Goal: Information Seeking & Learning: Learn about a topic

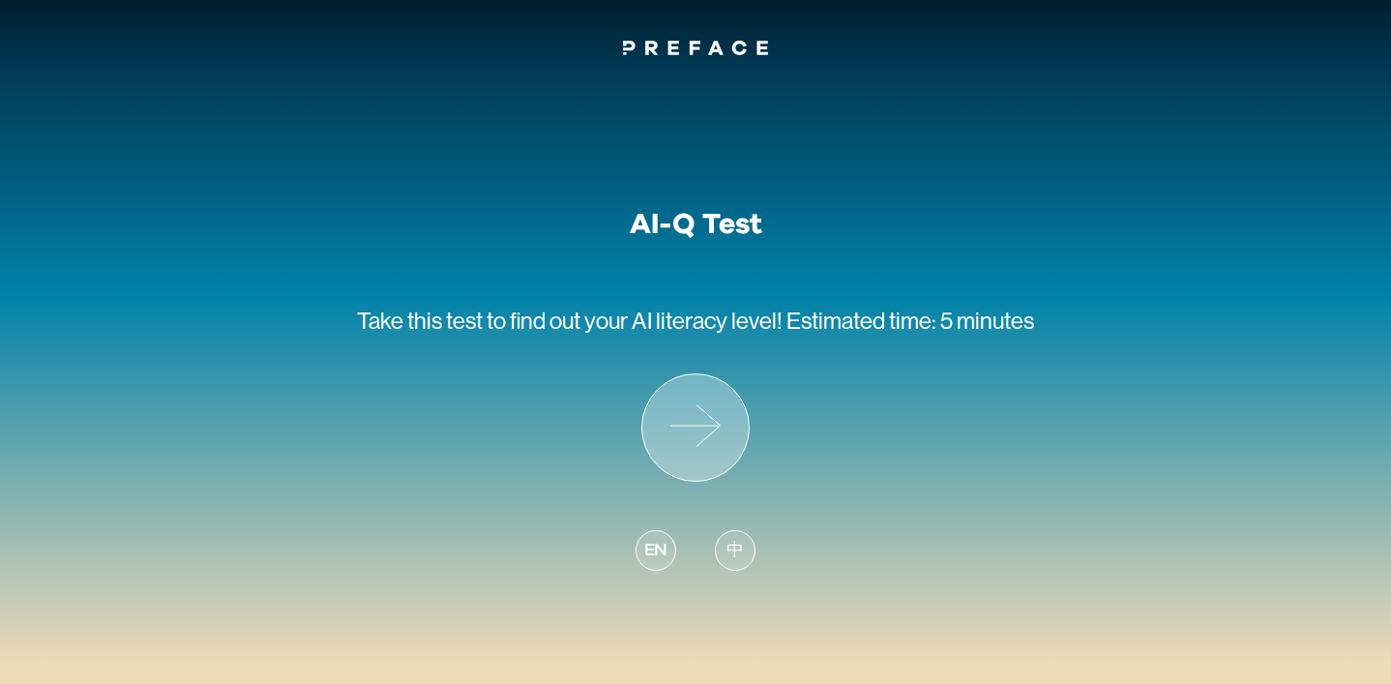
click at [687, 430] on icon at bounding box center [695, 427] width 106 height 106
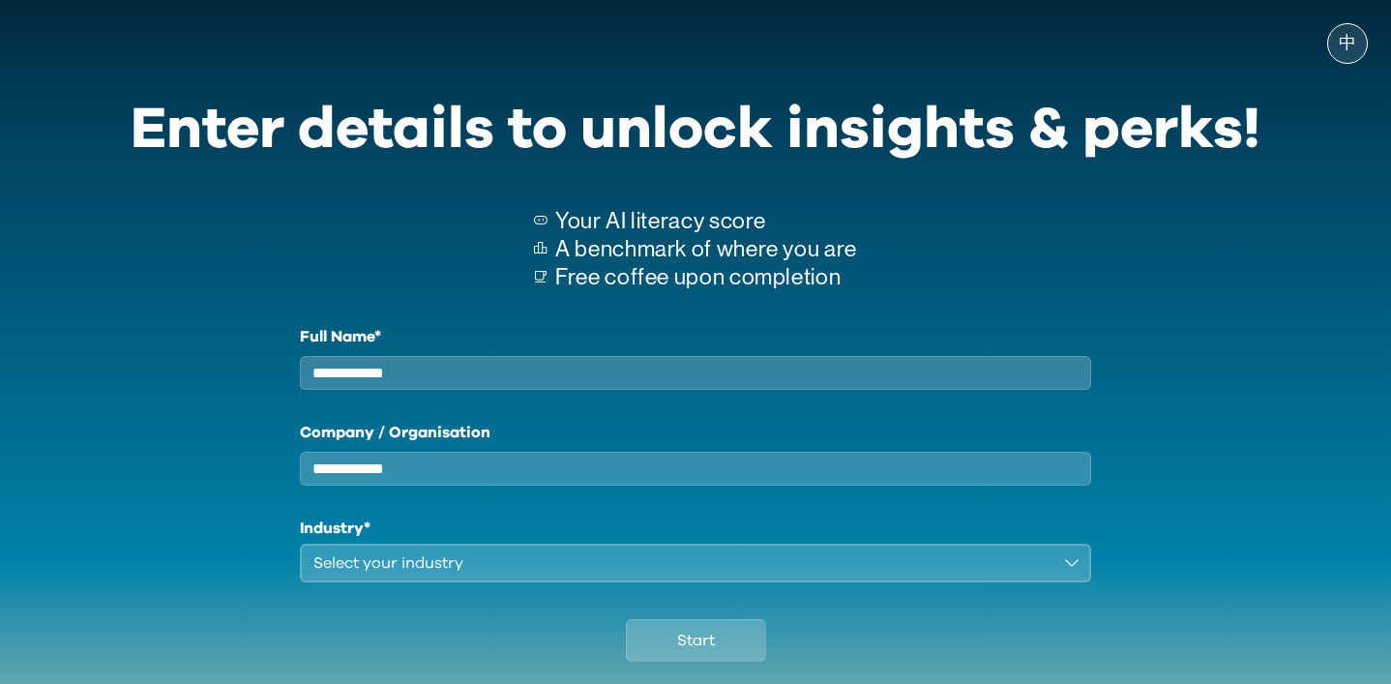
click at [574, 370] on input "Full Name*" at bounding box center [695, 373] width 791 height 34
type input "**********"
click at [450, 481] on input "Company / Organisation" at bounding box center [695, 469] width 791 height 34
type input "***"
click at [391, 575] on div "Select your industry" at bounding box center [681, 562] width 737 height 23
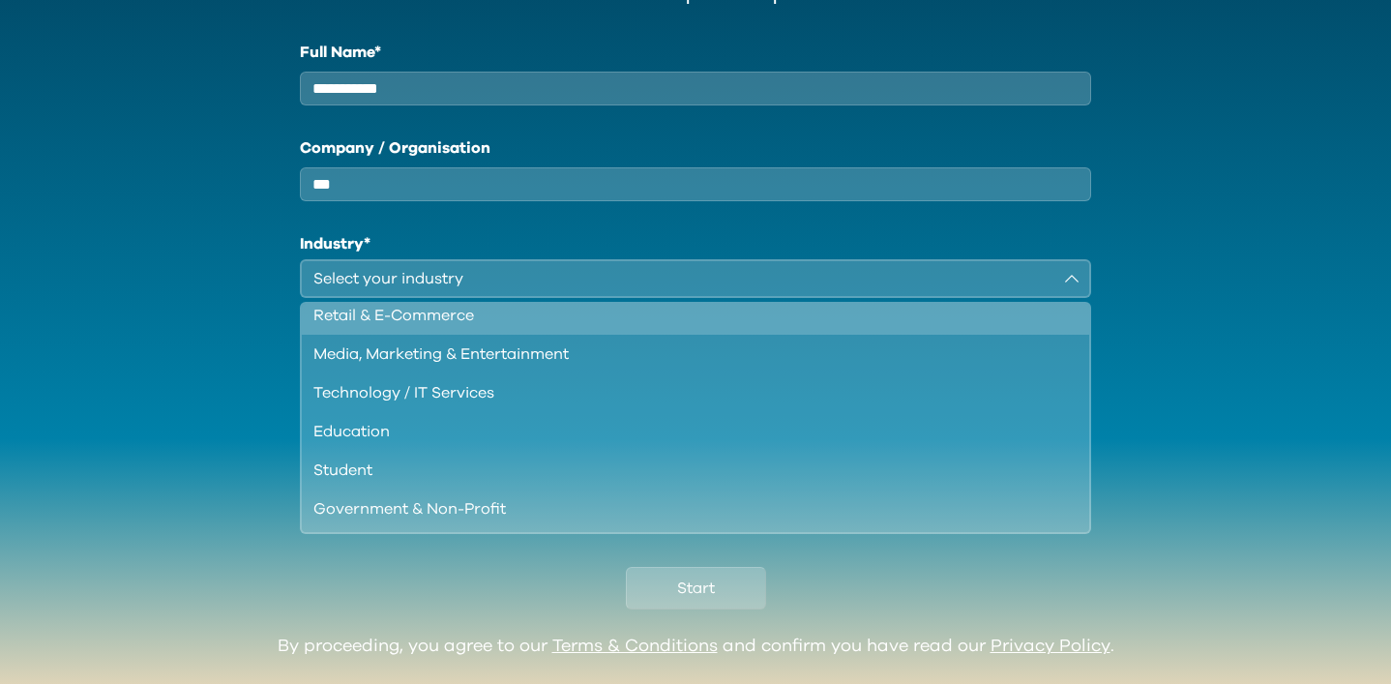
scroll to position [130, 0]
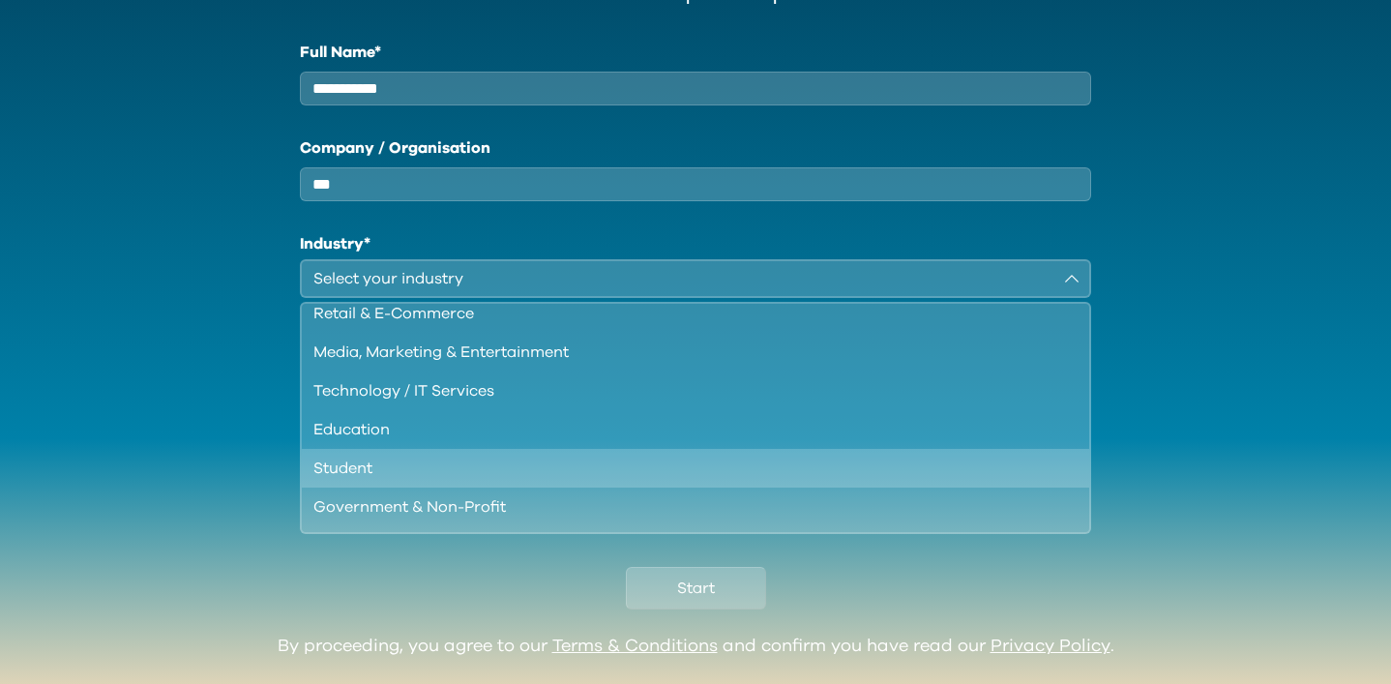
click at [385, 479] on div "Student" at bounding box center [683, 468] width 741 height 23
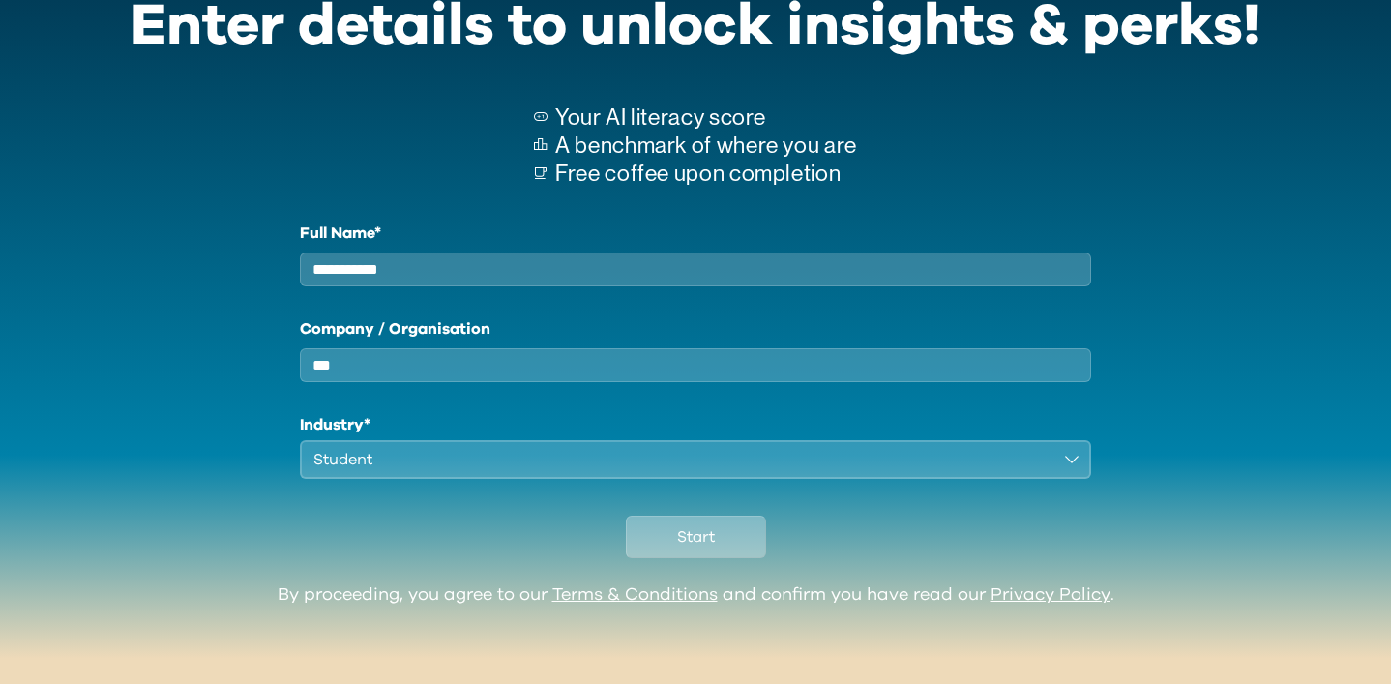
scroll to position [121, 0]
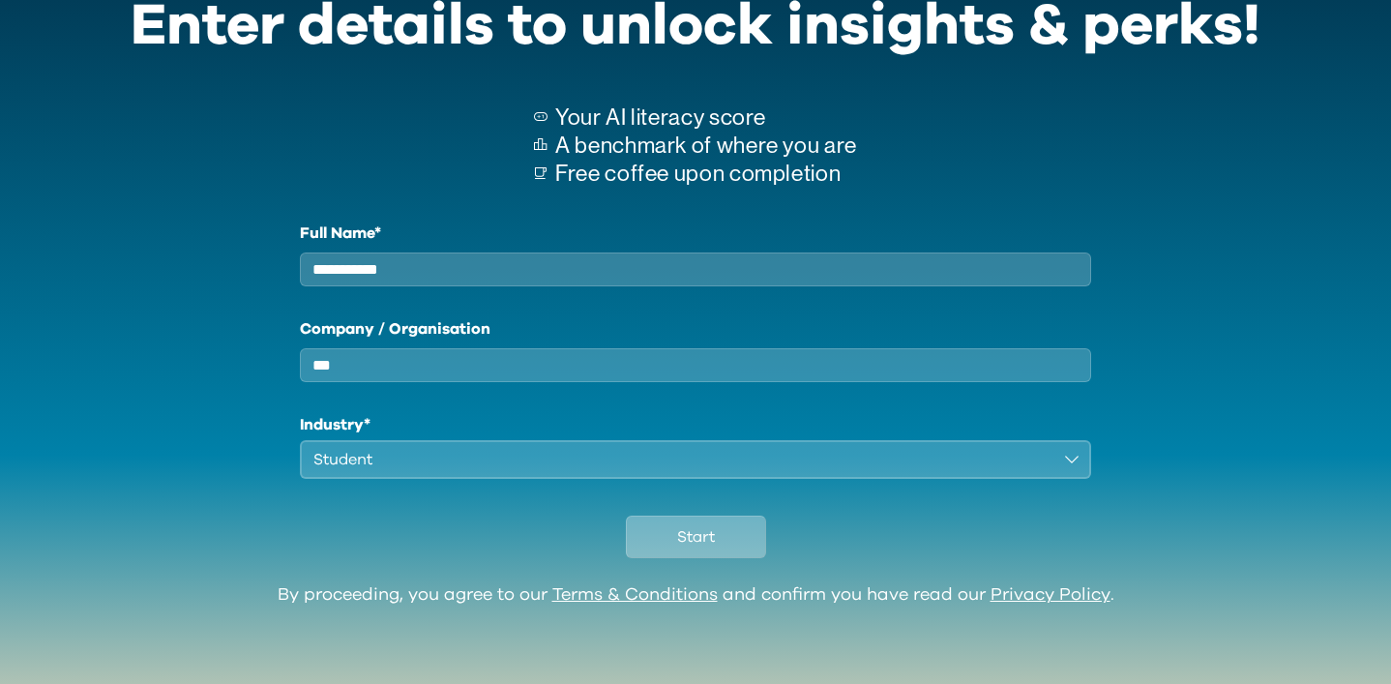
click at [685, 540] on span "Start" at bounding box center [696, 536] width 38 height 23
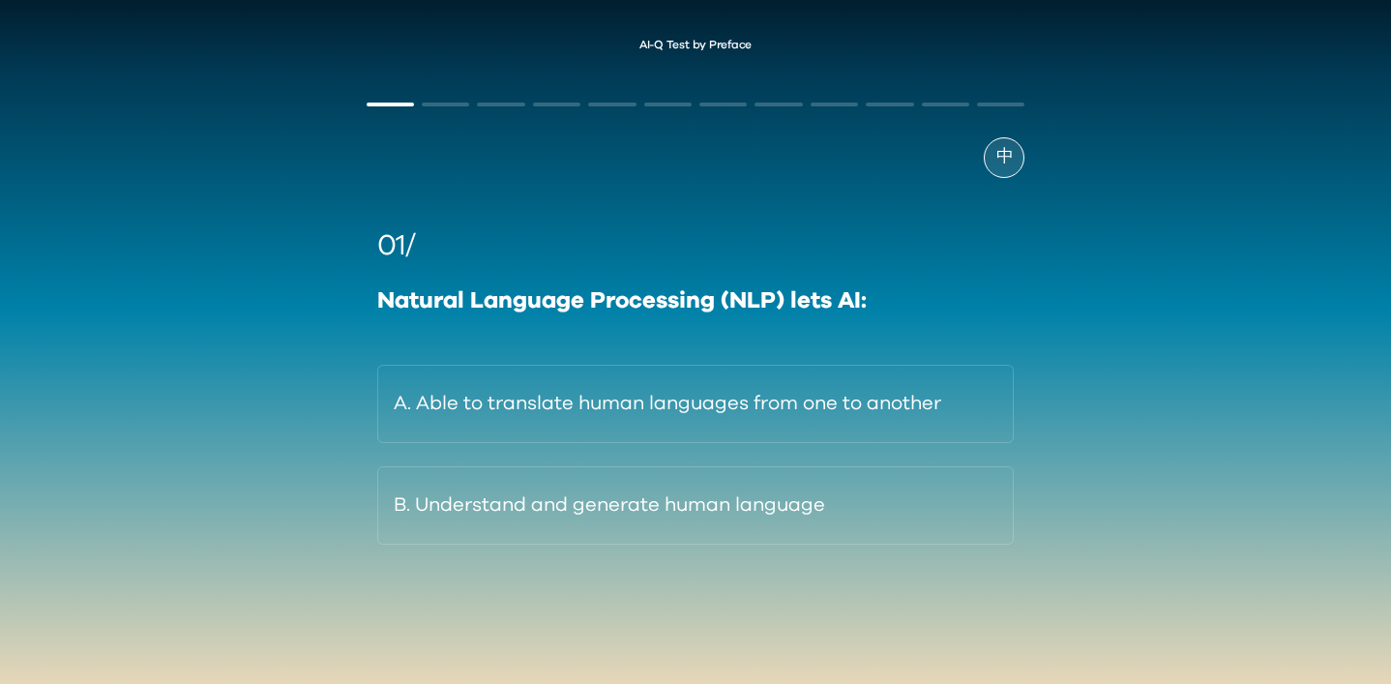
scroll to position [37, 0]
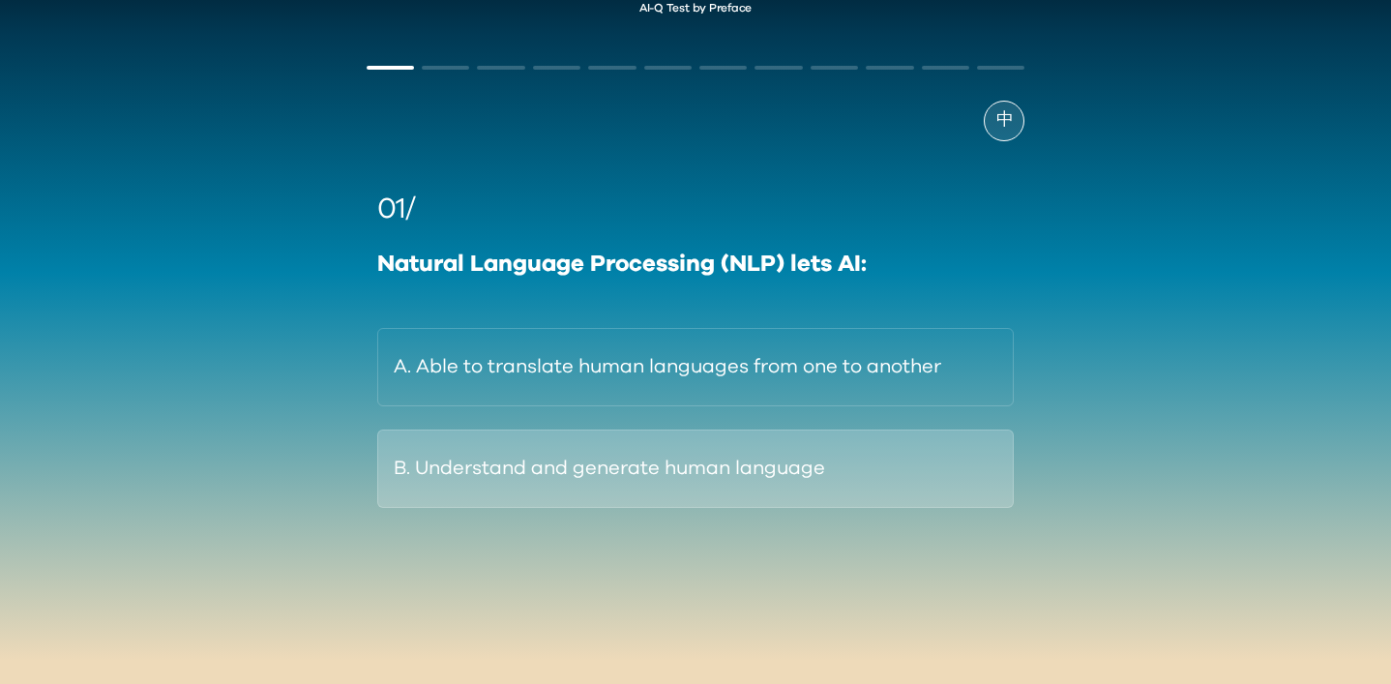
click at [548, 474] on button "B. Understand and generate human language" at bounding box center [695, 468] width 637 height 78
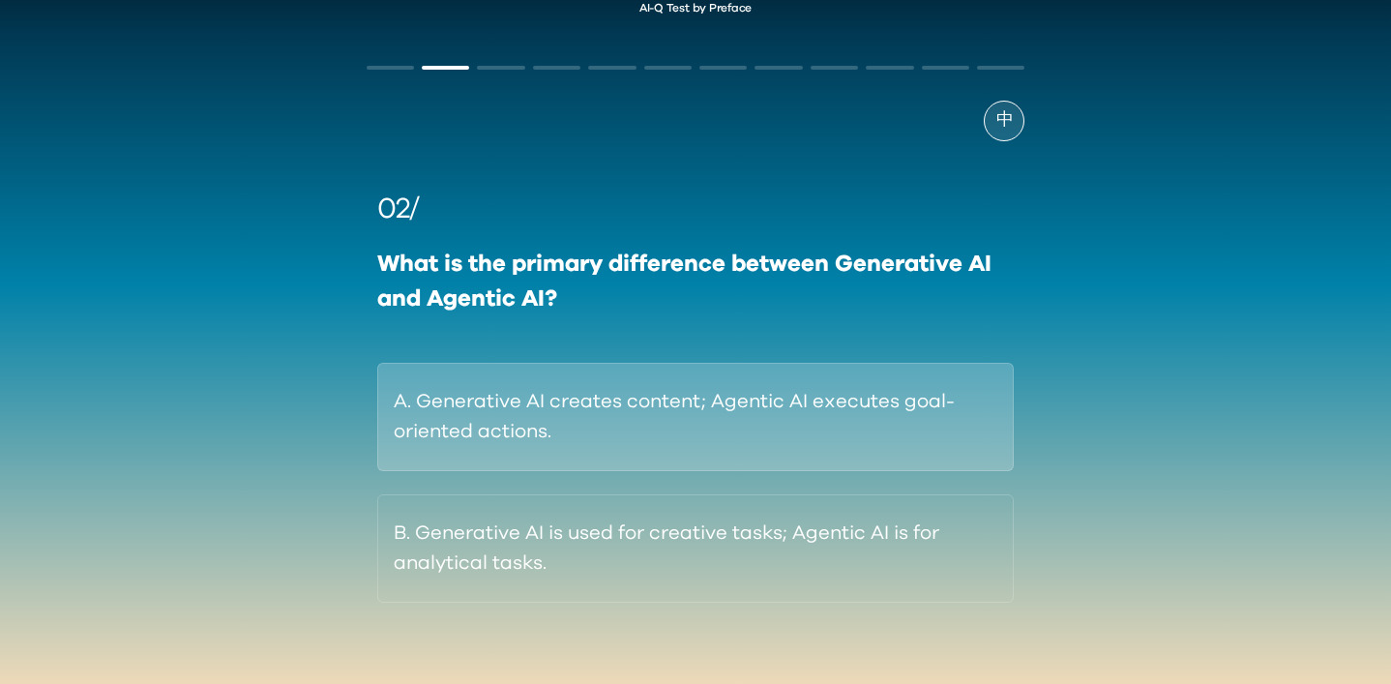
click at [585, 423] on button "A. Generative AI creates content; Agentic AI executes goal-oriented actions." at bounding box center [695, 417] width 637 height 108
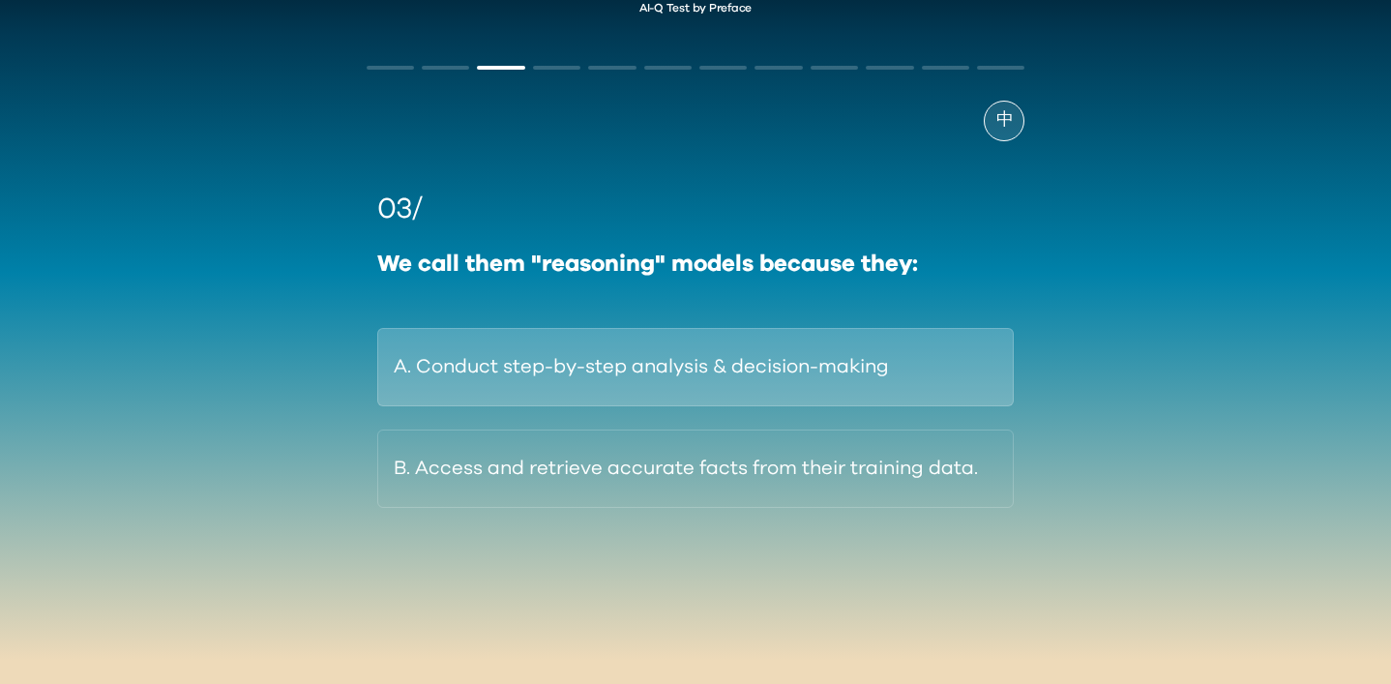
click at [606, 372] on button "A. Conduct step-by-step analysis & decision-making" at bounding box center [695, 367] width 637 height 78
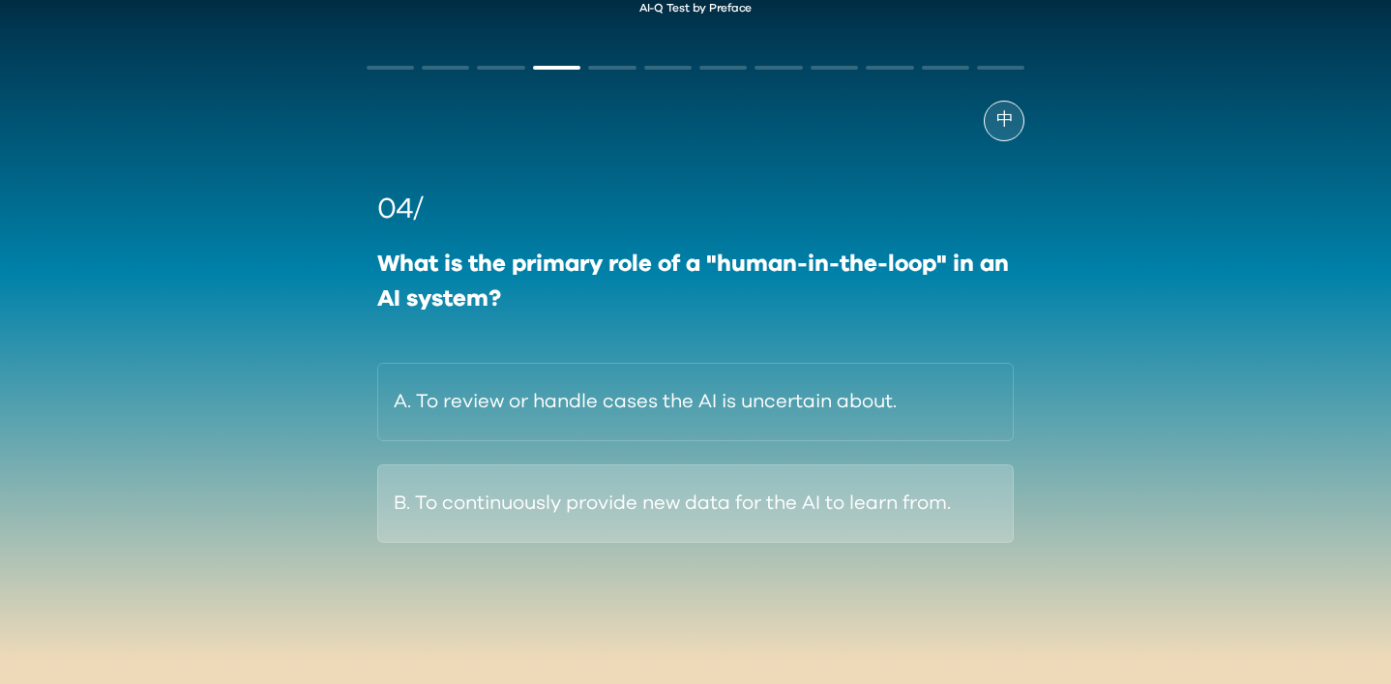
click at [590, 501] on button "B. To continuously provide new data for the AI to learn from." at bounding box center [695, 503] width 637 height 78
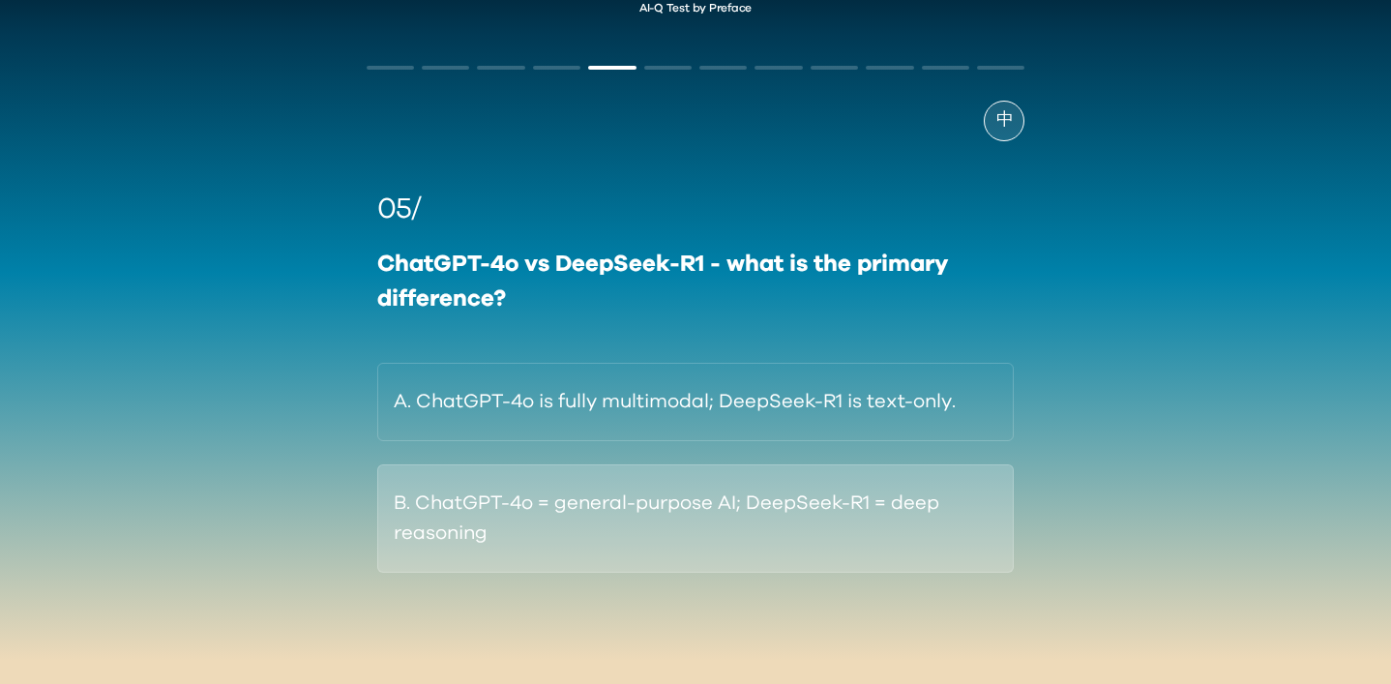
click at [623, 511] on button "B. ChatGPT-4o = general-purpose AI; DeepSeek-R1 = deep reasoning" at bounding box center [695, 518] width 637 height 108
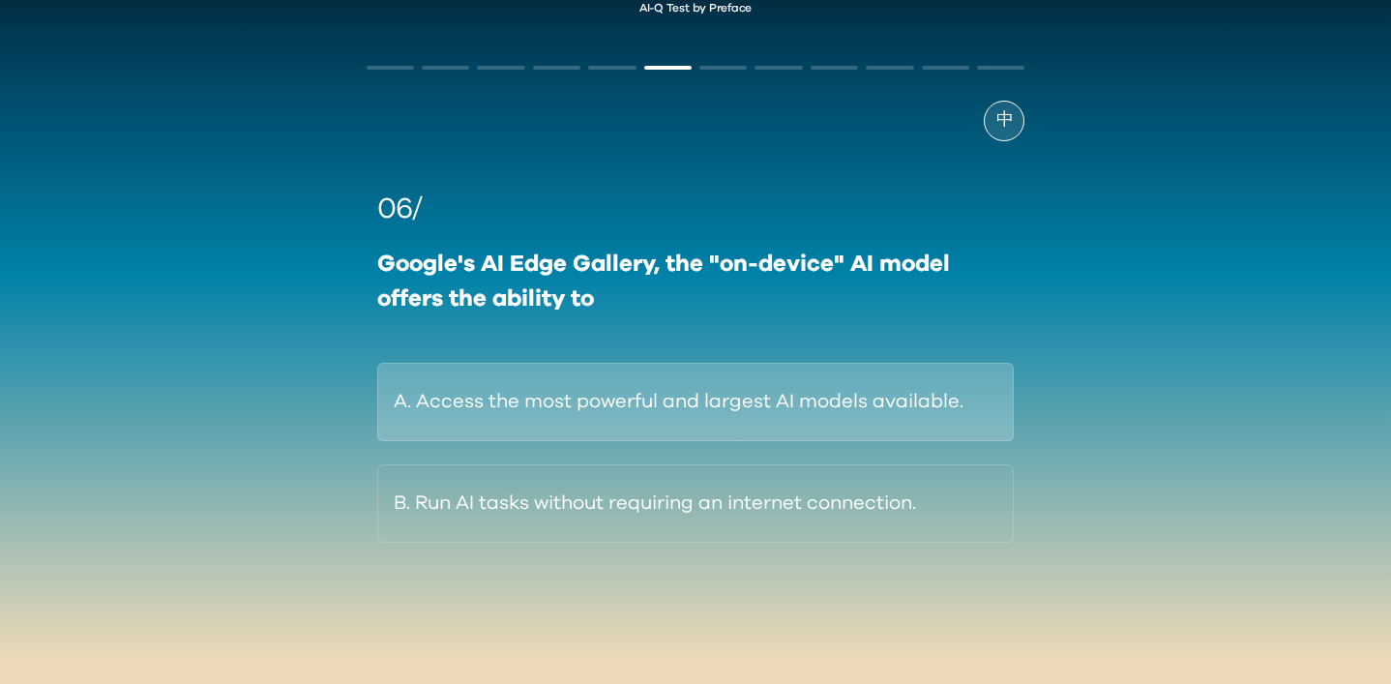
click at [590, 416] on button "A. Access the most powerful and largest AI models available." at bounding box center [695, 402] width 637 height 78
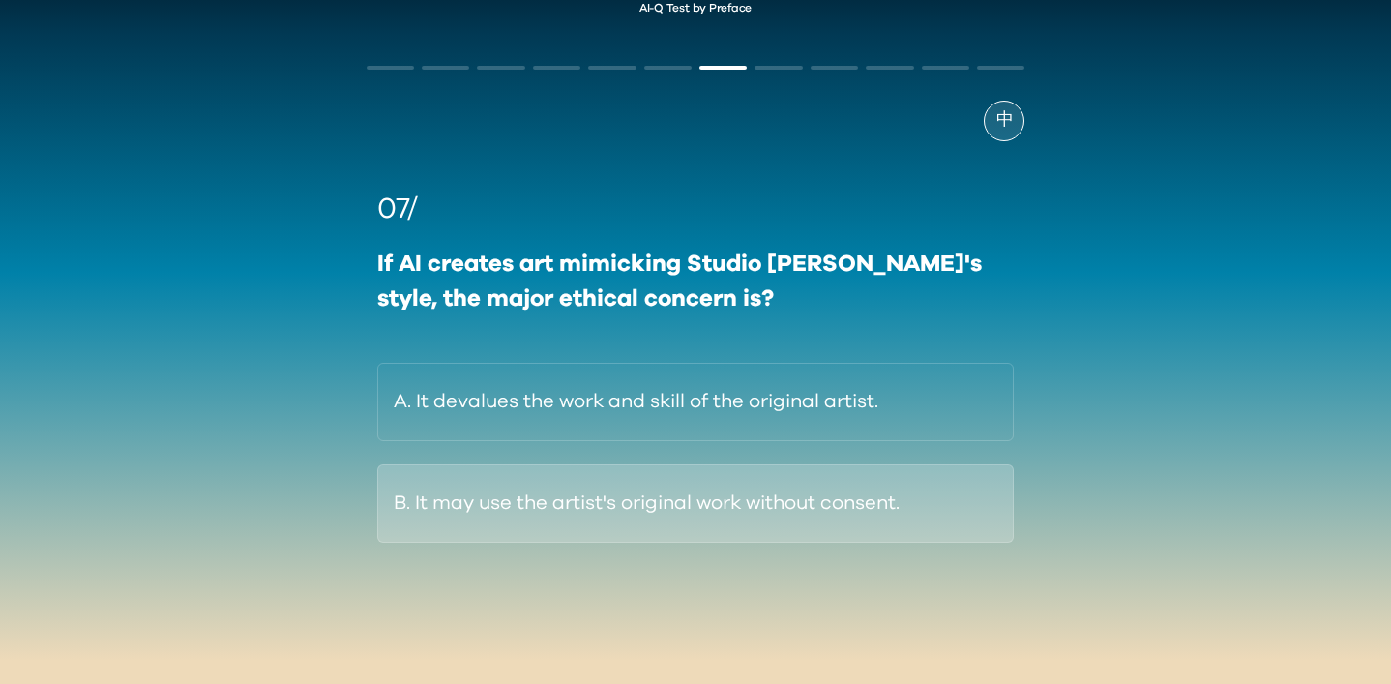
click at [572, 501] on button "B. It may use the artist's original work without consent." at bounding box center [695, 503] width 637 height 78
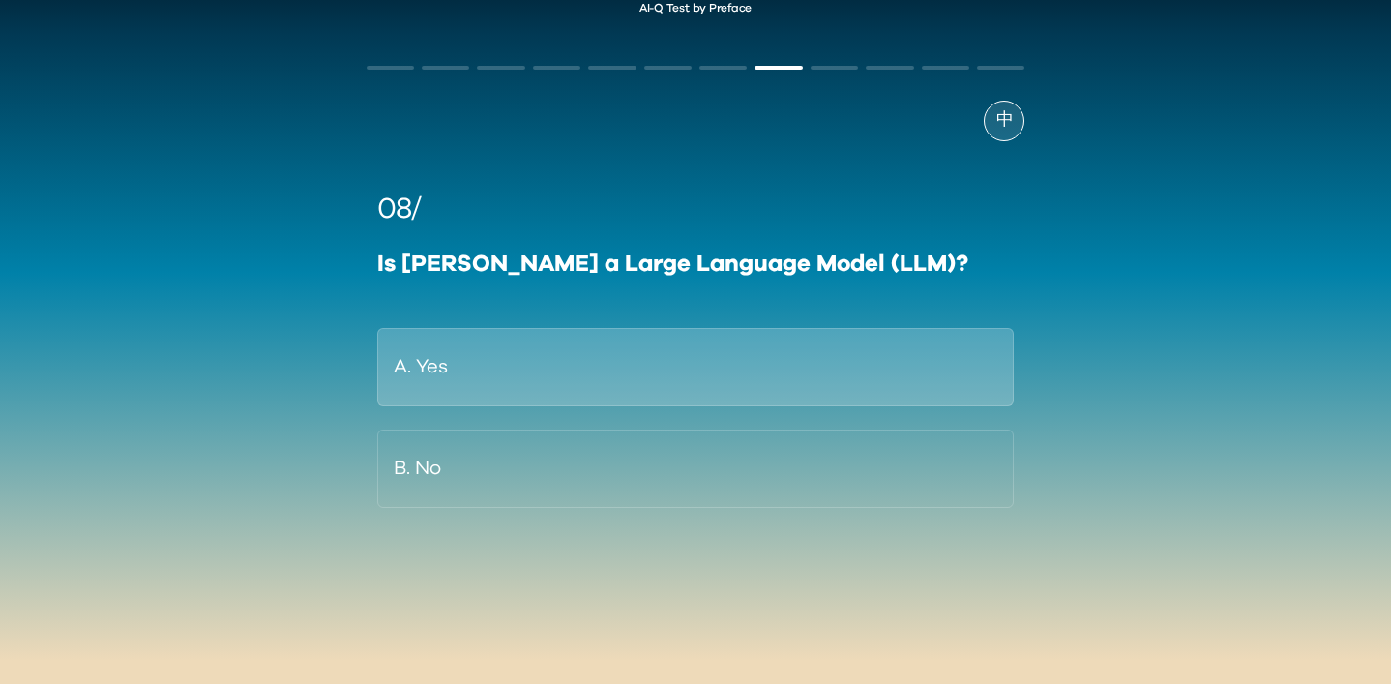
click at [594, 344] on button "A. Yes" at bounding box center [695, 367] width 637 height 78
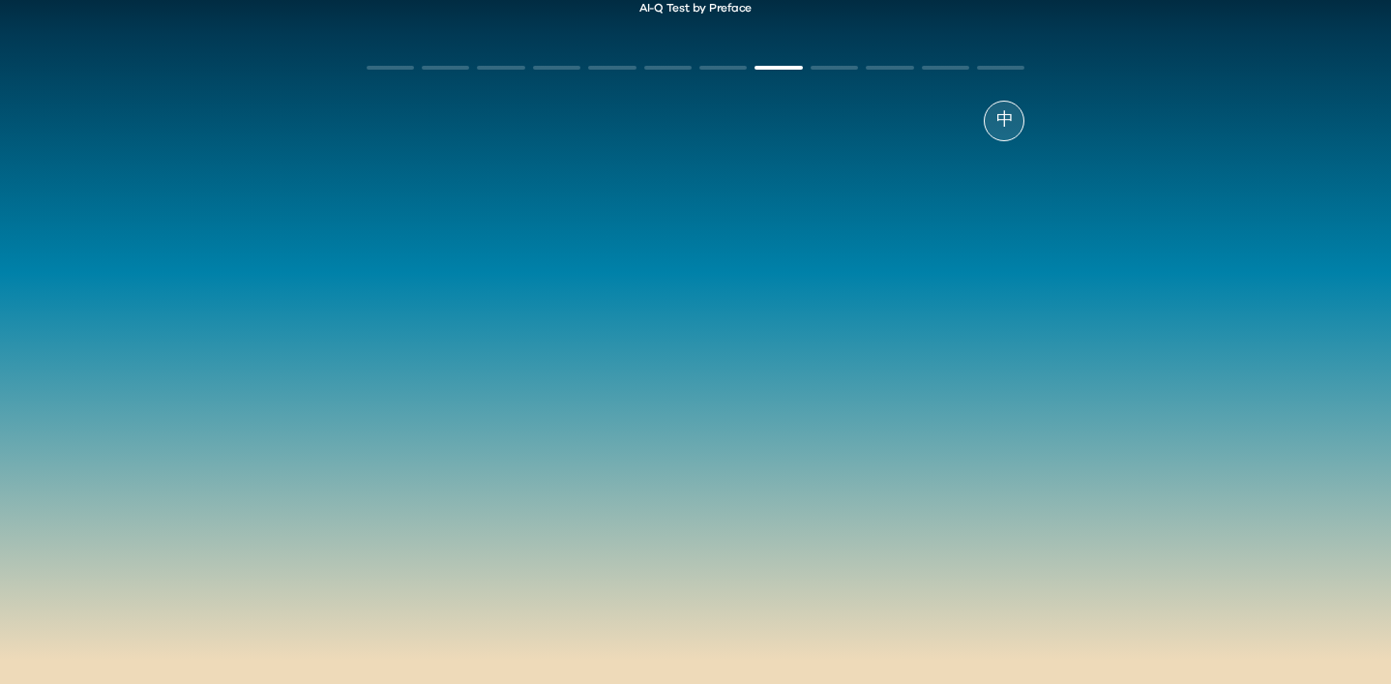
click at [560, 479] on div "08/ Is [PERSON_NAME] a Large Language Model (LLM)? A. Yes B. No" at bounding box center [696, 348] width 659 height 320
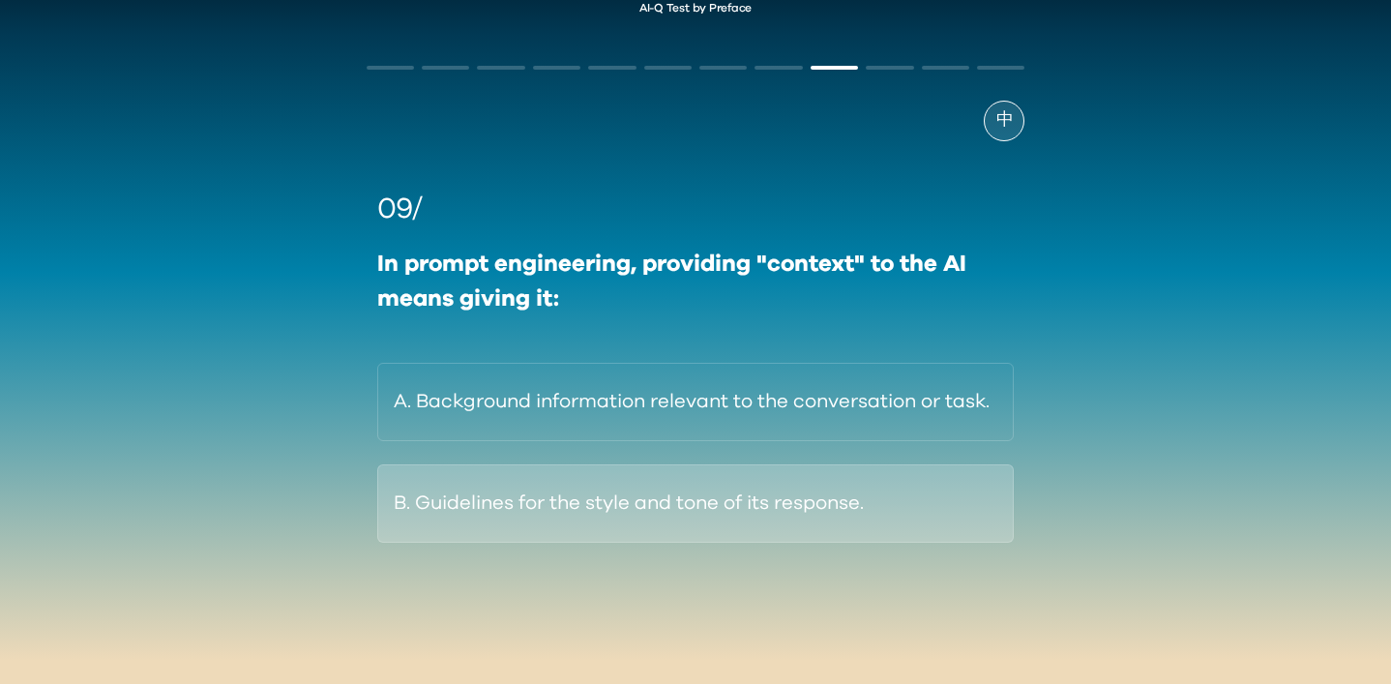
click at [581, 500] on button "B. Guidelines for the style and tone of its response." at bounding box center [695, 503] width 637 height 78
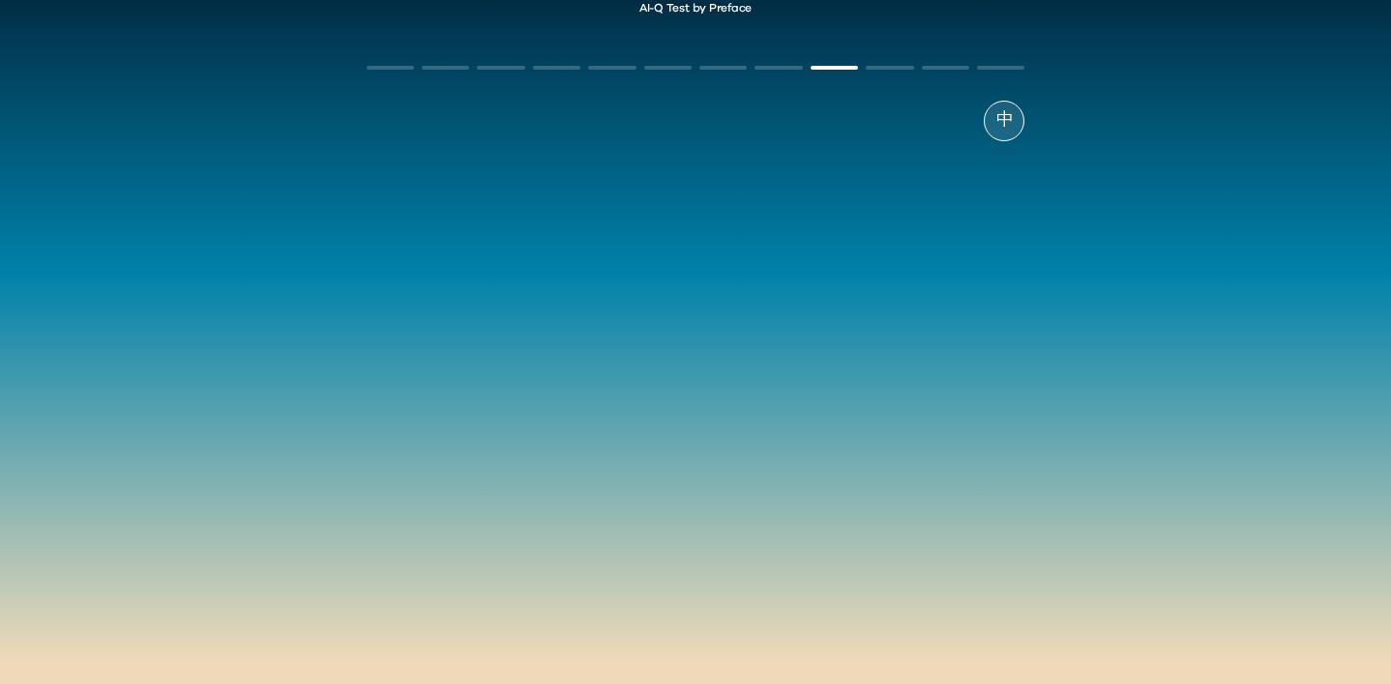
click at [587, 405] on div "09/ In prompt engineering, providing "context" to the AI means giving it: A. Ba…" at bounding box center [696, 365] width 659 height 355
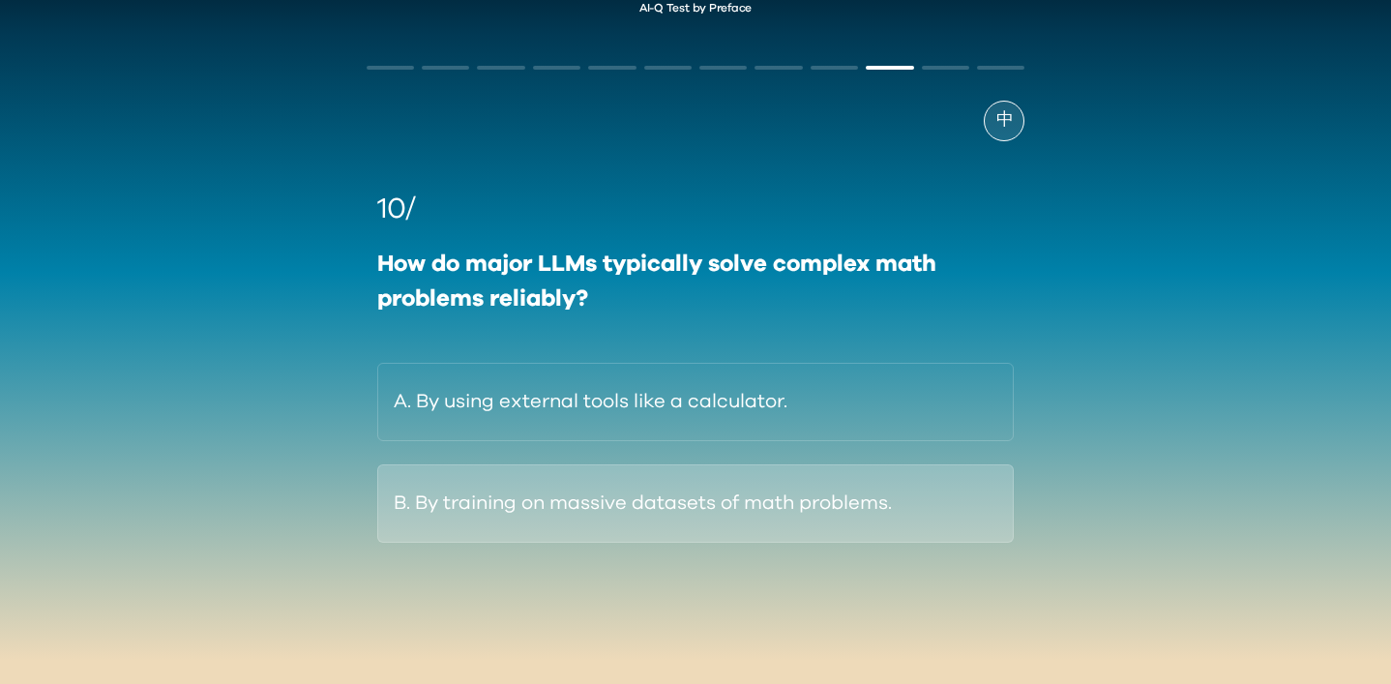
click at [582, 498] on button "B. By training on massive datasets of math problems." at bounding box center [695, 503] width 637 height 78
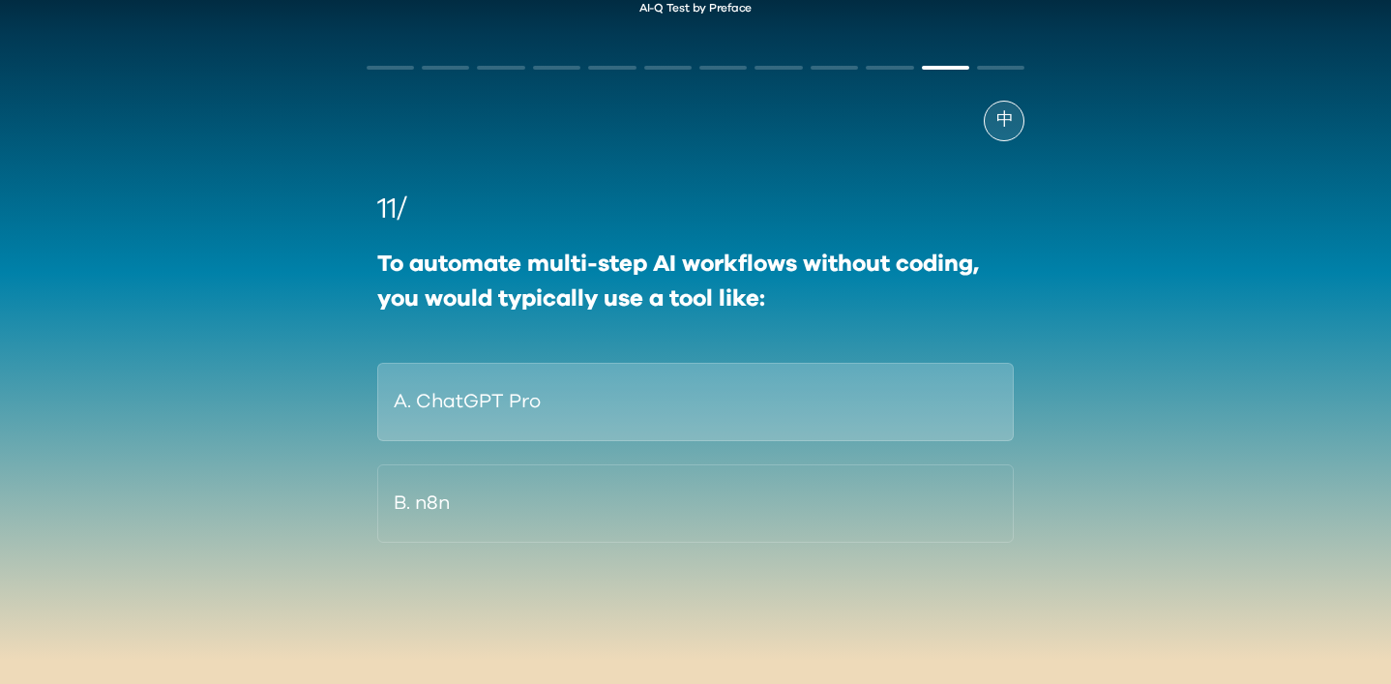
click at [475, 392] on button "A. ChatGPT Pro" at bounding box center [695, 402] width 637 height 78
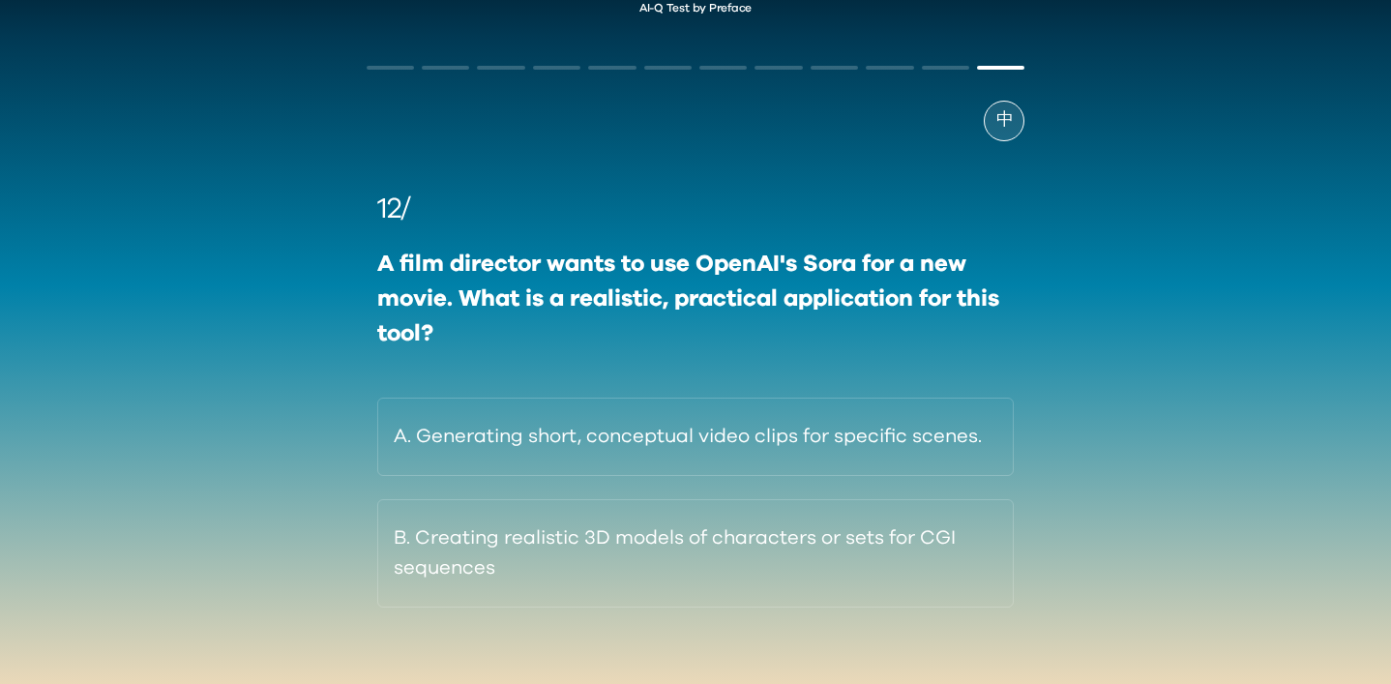
scroll to position [70, 0]
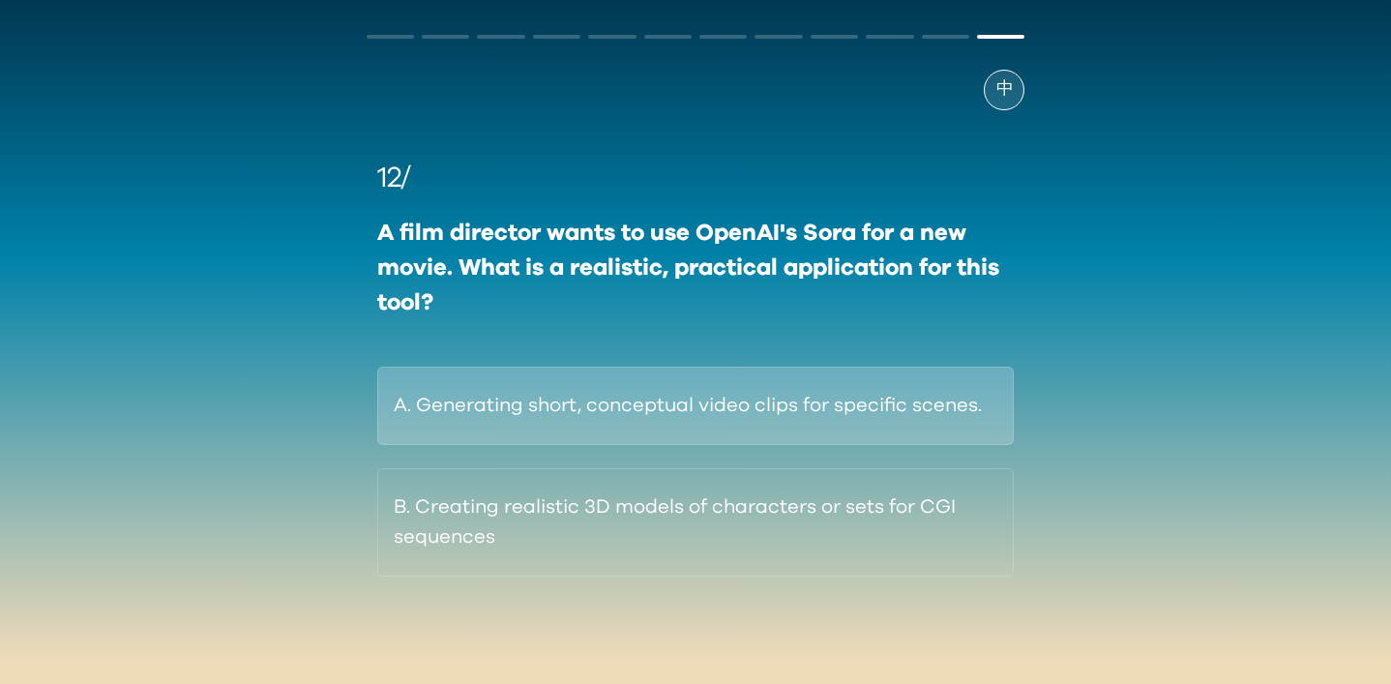
click at [589, 413] on button "A. Generating short, conceptual video clips for specific scenes." at bounding box center [695, 406] width 637 height 78
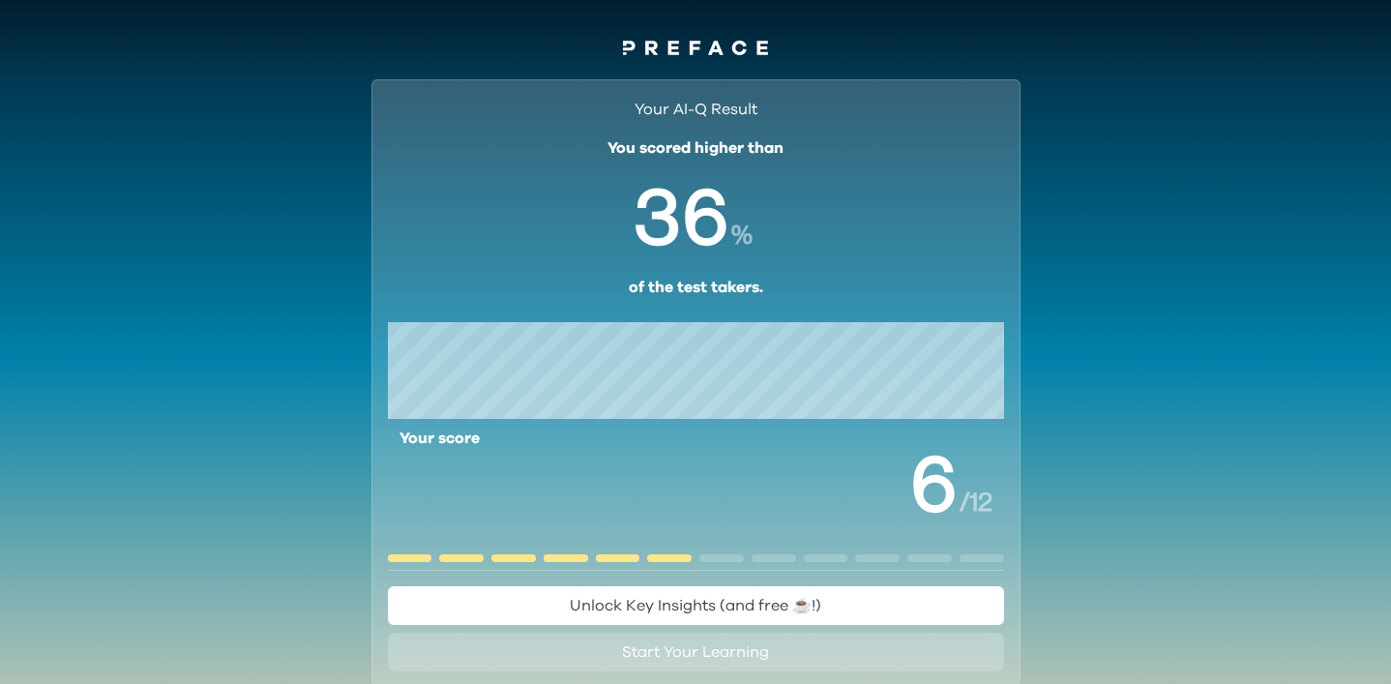
scroll to position [149, 0]
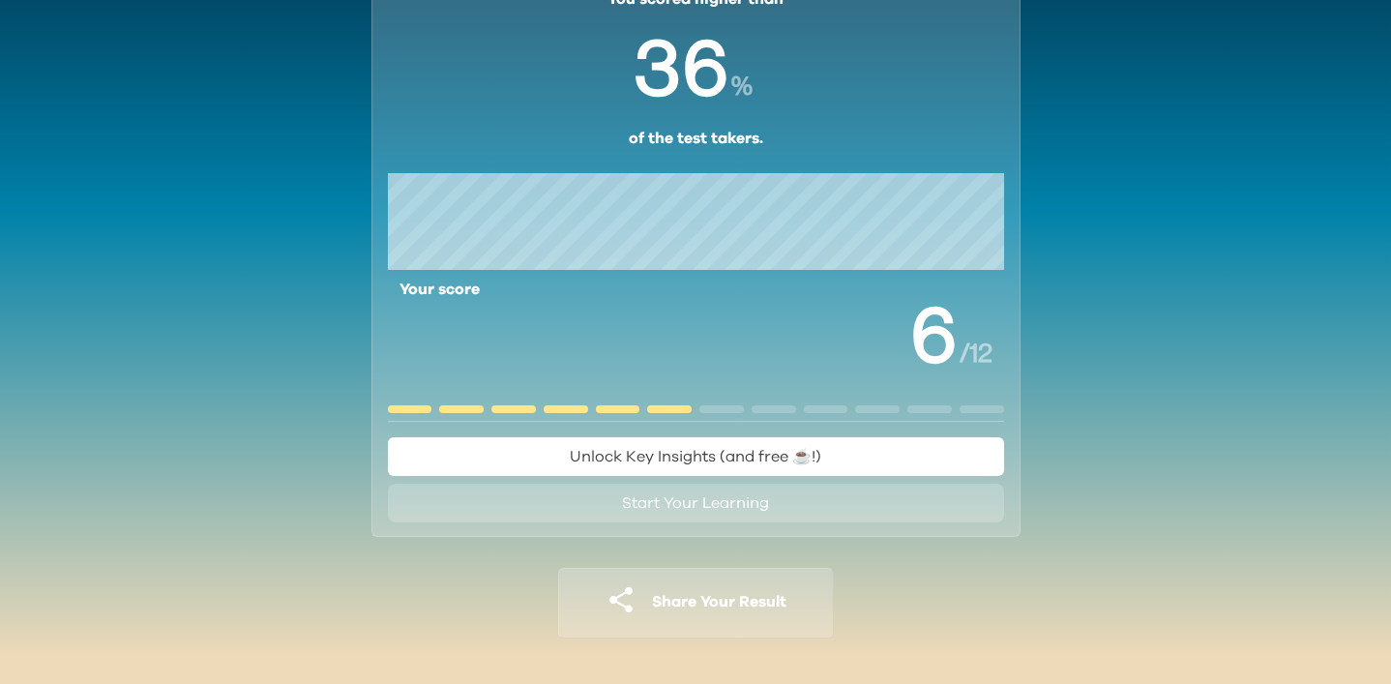
click at [696, 457] on span "Unlock Key Insights (and free ☕️!)" at bounding box center [695, 456] width 251 height 15
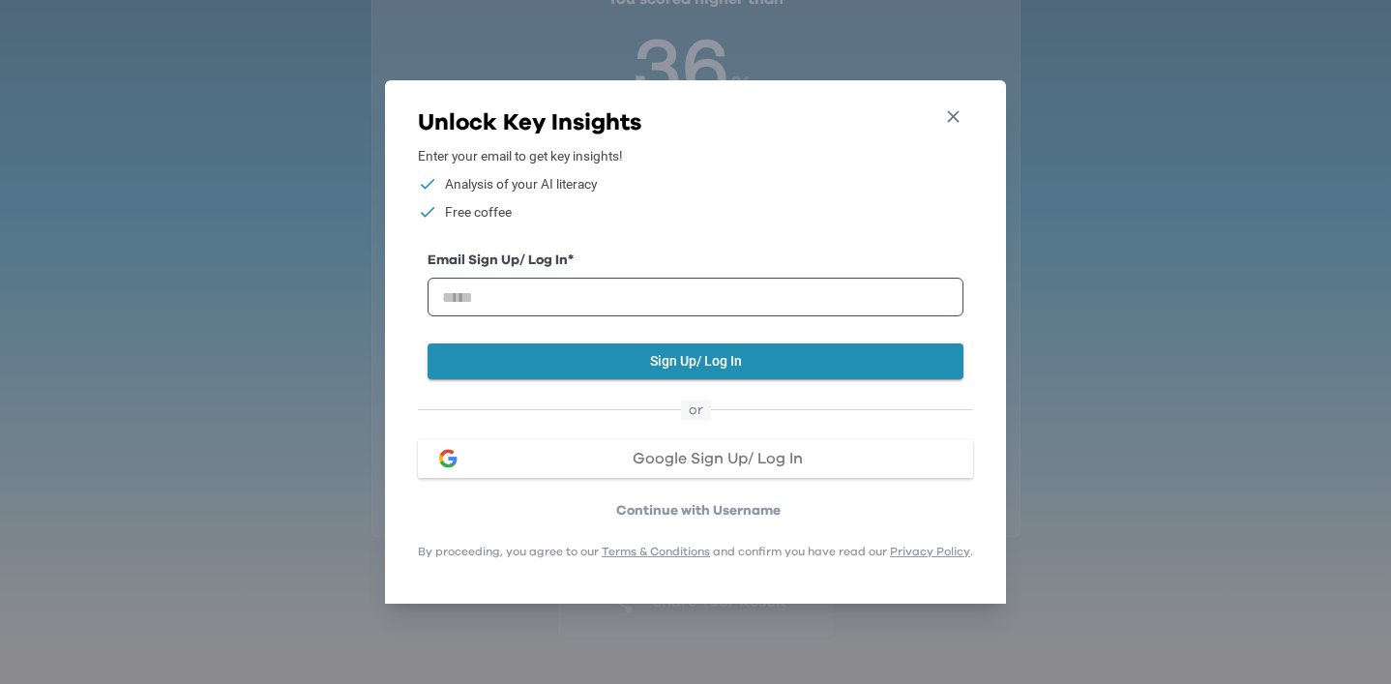
click at [950, 117] on icon "button" at bounding box center [953, 116] width 20 height 20
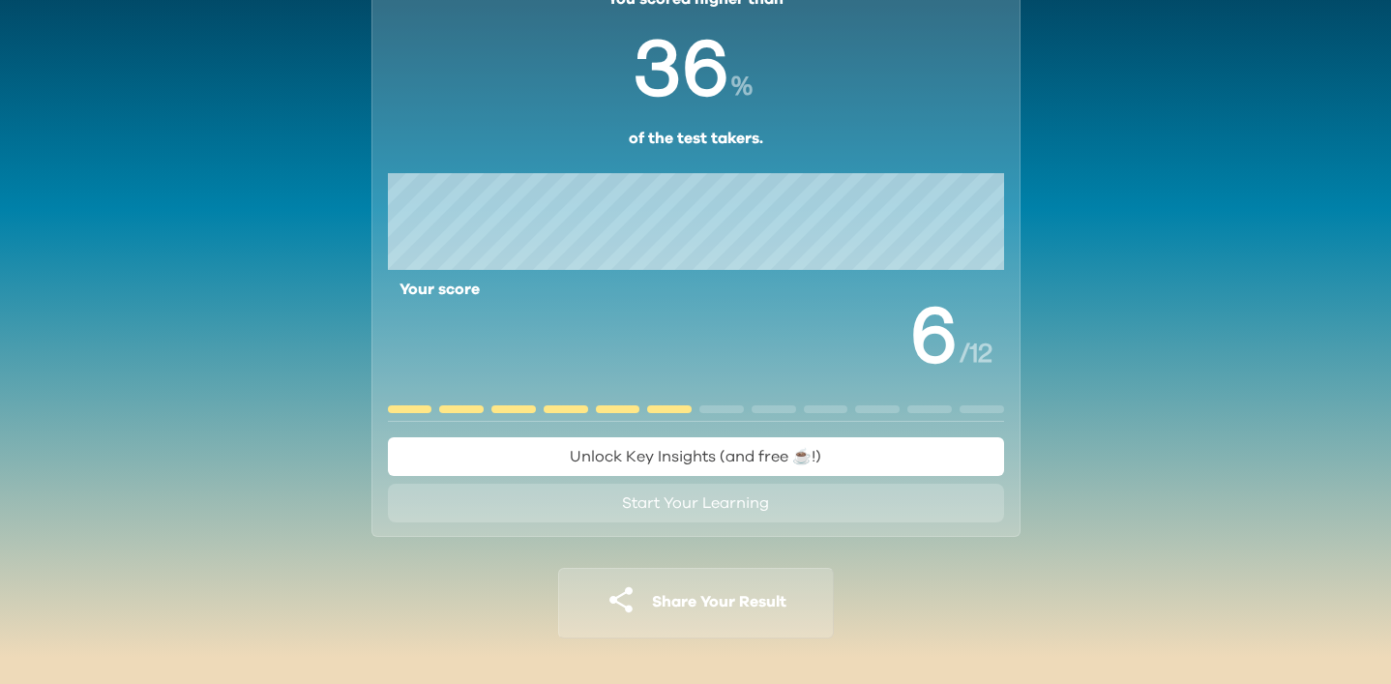
click at [614, 514] on button "Start Your Learning" at bounding box center [696, 503] width 616 height 39
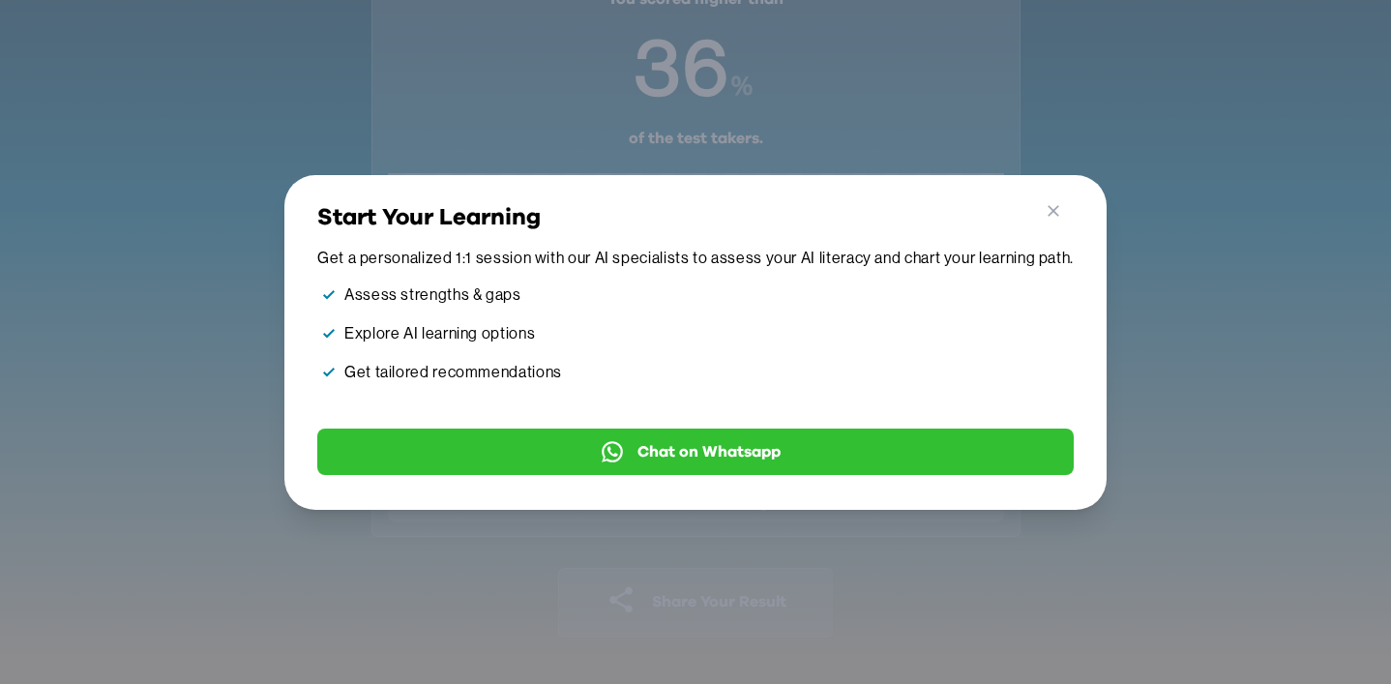
click at [649, 479] on div "Go Back Close Start Your Learning Get a personalized 1:1 session with our AI sp…" at bounding box center [696, 338] width 784 height 311
click at [1047, 201] on icon "button" at bounding box center [1054, 211] width 20 height 20
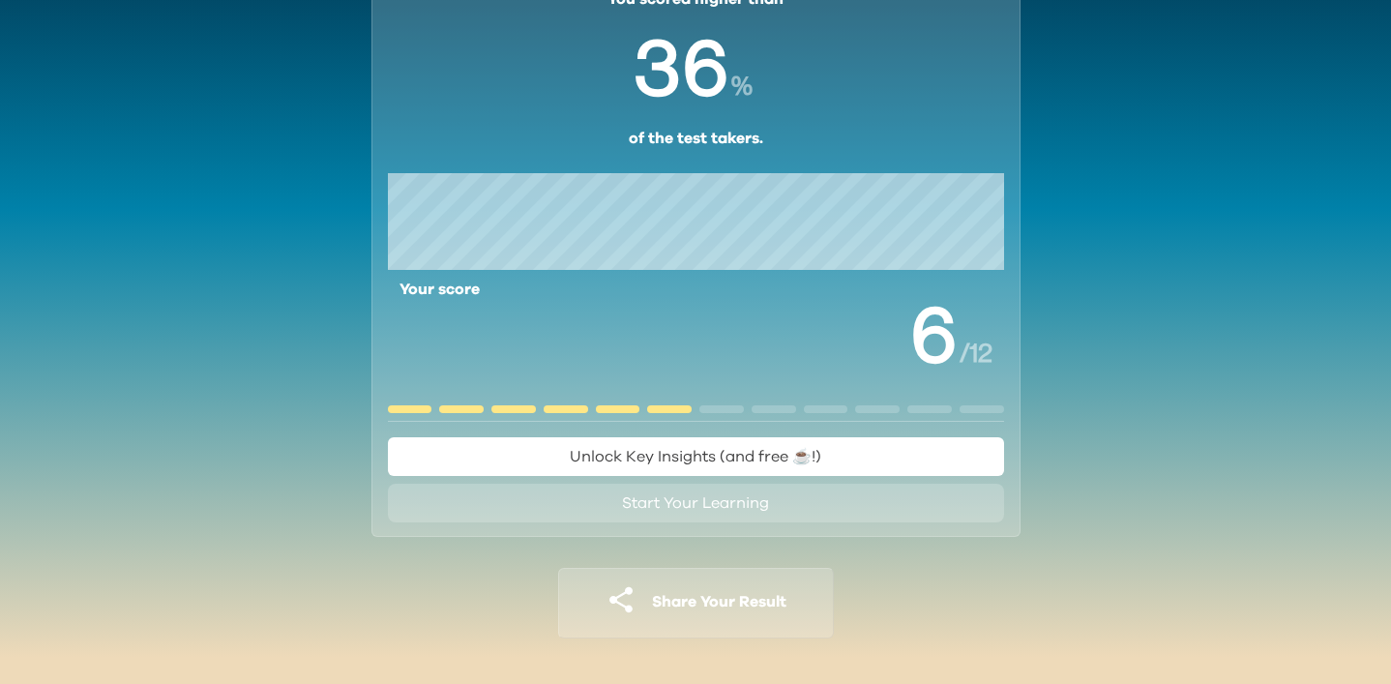
scroll to position [0, 0]
